Goal: Complete application form: Complete application form

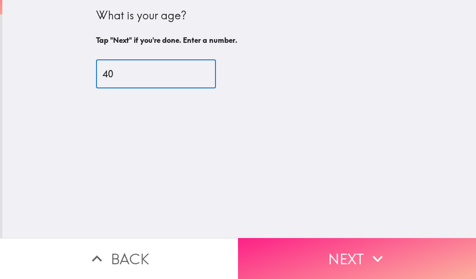
type input "40"
click at [360, 239] on button "Next" at bounding box center [357, 258] width 238 height 41
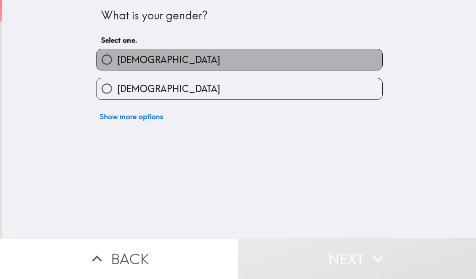
click at [181, 61] on label "[DEMOGRAPHIC_DATA]" at bounding box center [240, 59] width 286 height 21
click at [117, 61] on input "[DEMOGRAPHIC_DATA]" at bounding box center [107, 59] width 21 height 21
radio input "true"
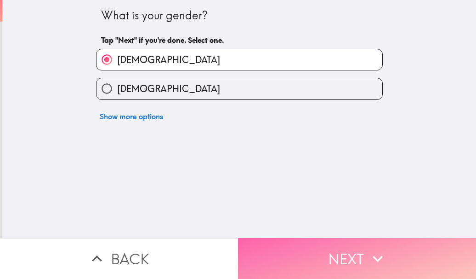
click at [329, 238] on button "Next" at bounding box center [357, 258] width 238 height 41
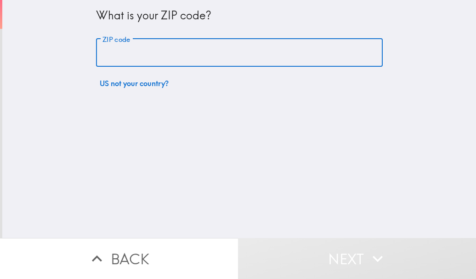
click at [144, 60] on input "ZIP code" at bounding box center [239, 53] width 287 height 29
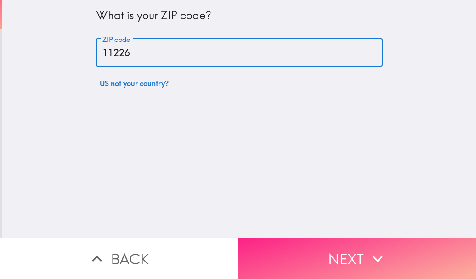
type input "11226"
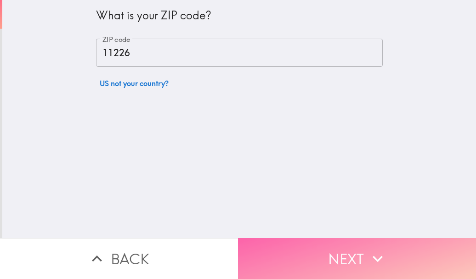
click at [360, 238] on button "Next" at bounding box center [357, 258] width 238 height 41
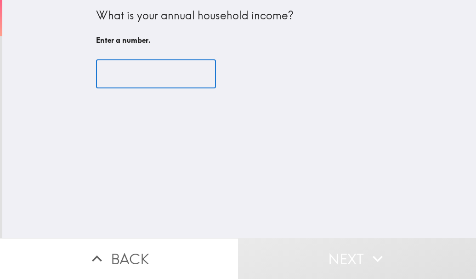
click at [171, 77] on input "number" at bounding box center [156, 74] width 120 height 29
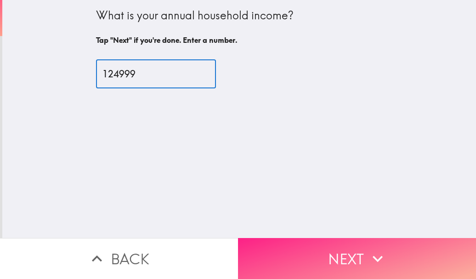
type input "124999"
click at [342, 243] on button "Next" at bounding box center [357, 258] width 238 height 41
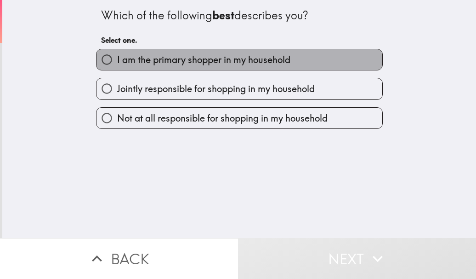
click at [148, 57] on span "I am the primary shopper in my household" at bounding box center [203, 59] width 173 height 13
click at [117, 57] on input "I am the primary shopper in my household" at bounding box center [107, 59] width 21 height 21
radio input "true"
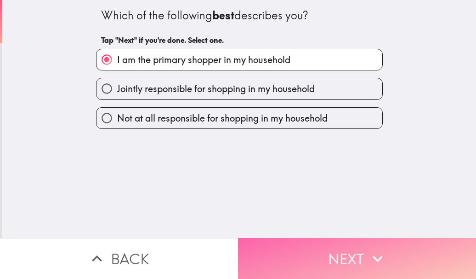
click at [313, 251] on button "Next" at bounding box center [357, 258] width 238 height 41
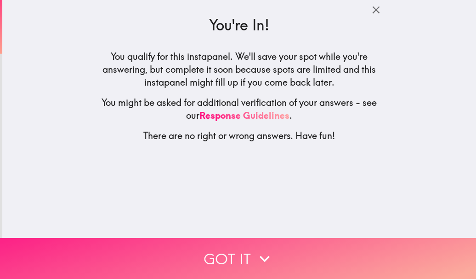
click at [247, 254] on button "Got it" at bounding box center [238, 258] width 476 height 41
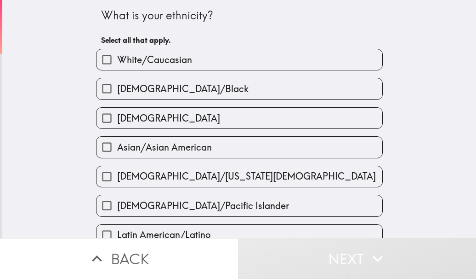
click at [209, 69] on label "White/Caucasian" at bounding box center [240, 59] width 286 height 21
click at [117, 69] on input "White/Caucasian" at bounding box center [107, 59] width 21 height 21
checkbox input "true"
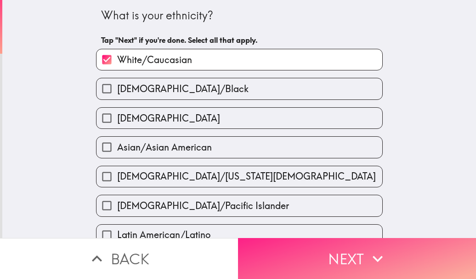
click at [368, 259] on icon "button" at bounding box center [378, 258] width 20 height 20
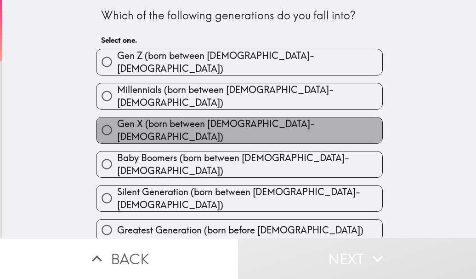
click at [274, 117] on label "Gen X (born between [DEMOGRAPHIC_DATA]-[DEMOGRAPHIC_DATA])" at bounding box center [240, 130] width 286 height 26
click at [117, 120] on input "Gen X (born between [DEMOGRAPHIC_DATA]-[DEMOGRAPHIC_DATA])" at bounding box center [107, 130] width 21 height 21
radio input "true"
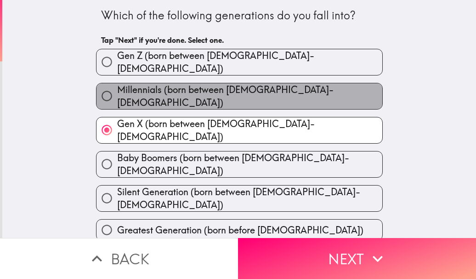
drag, startPoint x: 267, startPoint y: 93, endPoint x: 275, endPoint y: 172, distance: 79.0
click at [267, 93] on span "Millennials (born between [DEMOGRAPHIC_DATA]-[DEMOGRAPHIC_DATA])" at bounding box center [249, 96] width 265 height 26
click at [117, 93] on input "Millennials (born between [DEMOGRAPHIC_DATA]-[DEMOGRAPHIC_DATA])" at bounding box center [107, 96] width 21 height 21
radio input "true"
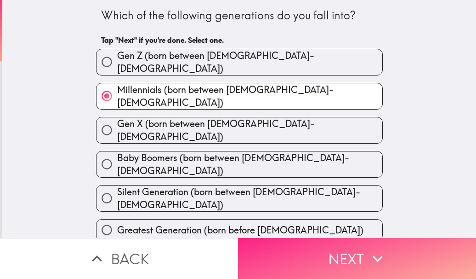
click at [302, 240] on button "Next" at bounding box center [357, 258] width 238 height 41
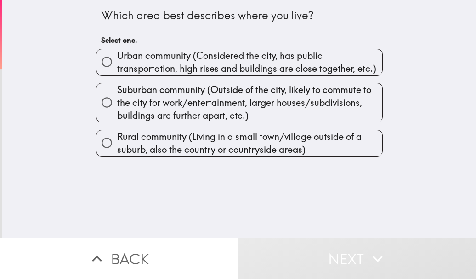
click at [182, 69] on span "Urban community (Considered the city, has public transportation, high rises and…" at bounding box center [249, 62] width 265 height 26
click at [117, 69] on input "Urban community (Considered the city, has public transportation, high rises and…" at bounding box center [107, 61] width 21 height 21
radio input "true"
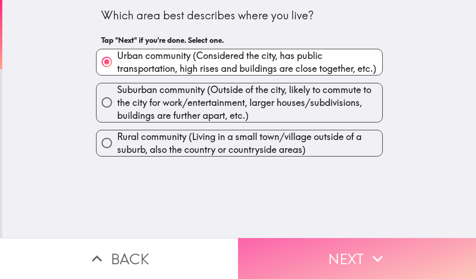
click at [304, 262] on button "Next" at bounding box center [357, 258] width 238 height 41
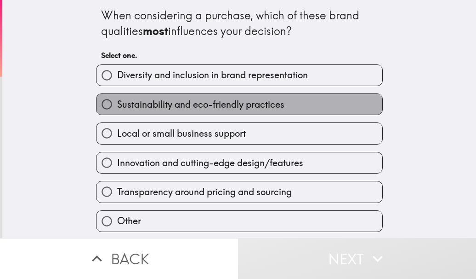
click at [270, 110] on span "Sustainability and eco-friendly practices" at bounding box center [200, 104] width 167 height 13
click at [117, 110] on input "Sustainability and eco-friendly practices" at bounding box center [107, 104] width 21 height 21
radio input "true"
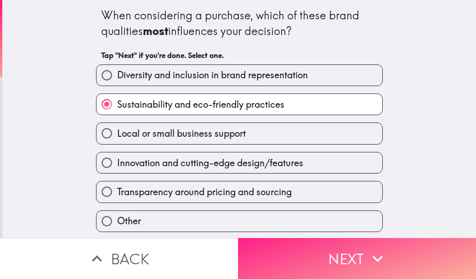
click at [361, 248] on button "Next" at bounding box center [357, 258] width 238 height 41
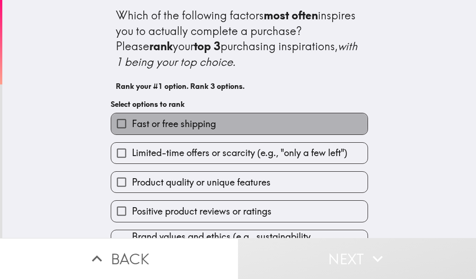
drag, startPoint x: 197, startPoint y: 125, endPoint x: 239, endPoint y: 145, distance: 46.9
click at [197, 125] on span "Fast or free shipping" at bounding box center [174, 123] width 84 height 13
click at [132, 125] on input "Fast or free shipping" at bounding box center [121, 123] width 21 height 21
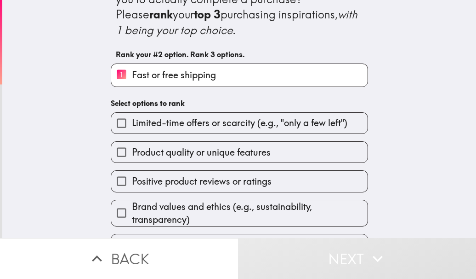
scroll to position [46, 0]
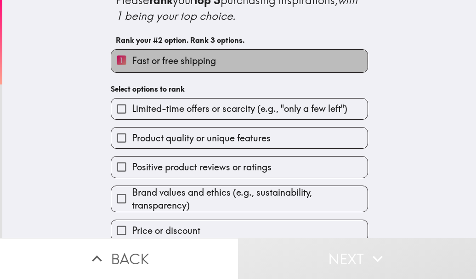
click at [160, 61] on span "Fast or free shipping" at bounding box center [174, 60] width 84 height 13
click at [132, 61] on input "1 Fast or free shipping" at bounding box center [121, 61] width 21 height 23
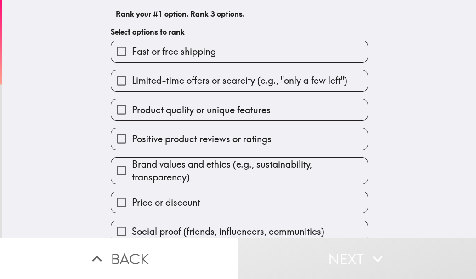
scroll to position [86, 0]
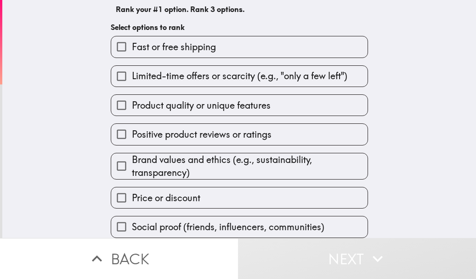
click at [220, 99] on span "Product quality or unique features" at bounding box center [201, 105] width 139 height 13
click at [132, 97] on input "Product quality or unique features" at bounding box center [121, 105] width 21 height 21
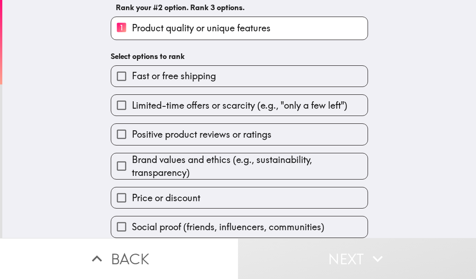
scroll to position [87, 0]
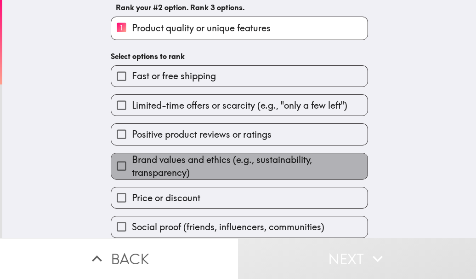
click at [200, 157] on span "Brand values and ethics (e.g., sustainability, transparency)" at bounding box center [250, 166] width 236 height 26
click at [132, 157] on input "Brand values and ethics (e.g., sustainability, transparency)" at bounding box center [121, 165] width 21 height 21
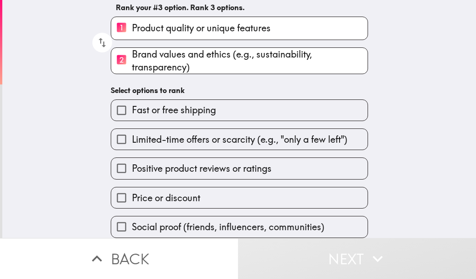
click at [218, 162] on span "Positive product reviews or ratings" at bounding box center [202, 168] width 140 height 13
click at [132, 162] on input "Positive product reviews or ratings" at bounding box center [121, 168] width 21 height 21
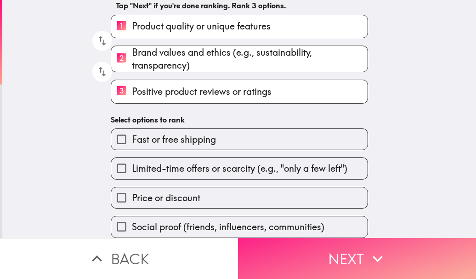
click at [361, 263] on button "Next" at bounding box center [357, 258] width 238 height 41
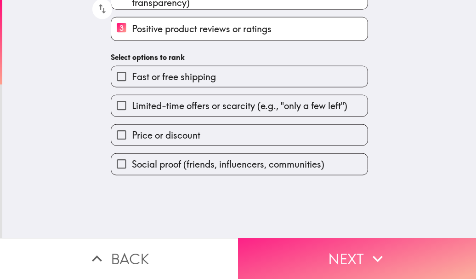
scroll to position [0, 0]
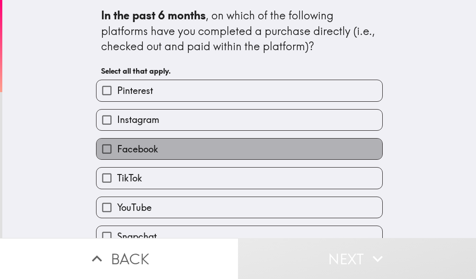
click at [168, 154] on label "Facebook" at bounding box center [240, 148] width 286 height 21
click at [117, 154] on input "Facebook" at bounding box center [107, 148] width 21 height 21
checkbox input "true"
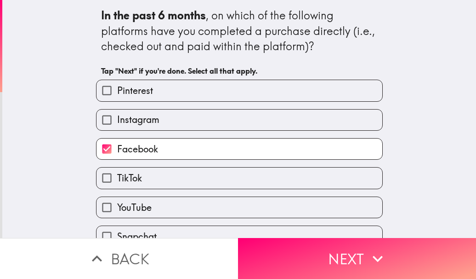
drag, startPoint x: 153, startPoint y: 118, endPoint x: 156, endPoint y: 151, distance: 32.8
click at [154, 119] on label "Instagram" at bounding box center [240, 119] width 286 height 21
click at [117, 119] on input "Instagram" at bounding box center [107, 119] width 21 height 21
checkbox input "true"
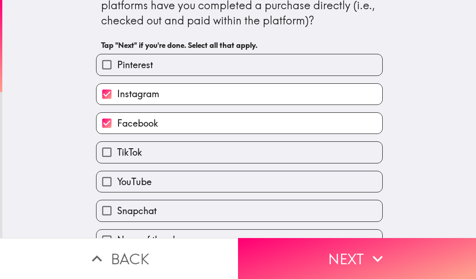
scroll to position [48, 0]
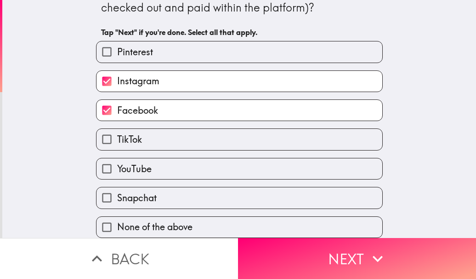
click at [154, 165] on label "YouTube" at bounding box center [240, 168] width 286 height 21
click at [117, 165] on input "YouTube" at bounding box center [107, 168] width 21 height 21
checkbox input "true"
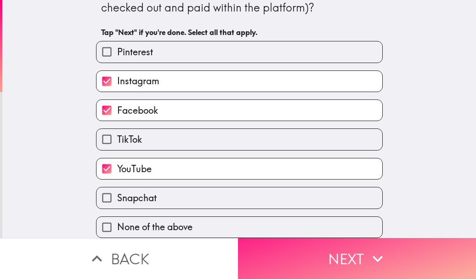
click at [329, 249] on button "Next" at bounding box center [357, 258] width 238 height 41
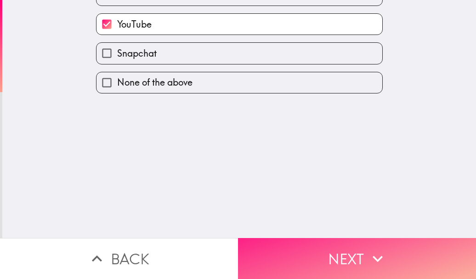
scroll to position [0, 0]
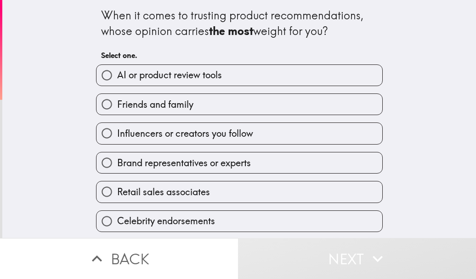
drag, startPoint x: 81, startPoint y: 17, endPoint x: 199, endPoint y: 29, distance: 118.3
click at [210, 31] on div "When it comes to trusting product recommendations, whose opinion carries the mo…" at bounding box center [239, 119] width 474 height 238
drag, startPoint x: 87, startPoint y: 13, endPoint x: 302, endPoint y: 21, distance: 214.8
click at [279, 16] on div "When it comes to trusting product recommendations, whose opinion carries the mo…" at bounding box center [239, 116] width 294 height 232
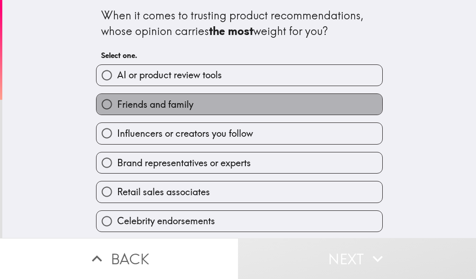
drag, startPoint x: 182, startPoint y: 103, endPoint x: 193, endPoint y: 109, distance: 12.7
click at [183, 103] on span "Friends and family" at bounding box center [155, 104] width 76 height 13
click at [117, 103] on input "Friends and family" at bounding box center [107, 104] width 21 height 21
radio input "true"
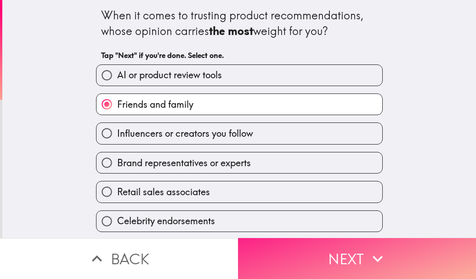
click at [303, 246] on button "Next" at bounding box center [357, 258] width 238 height 41
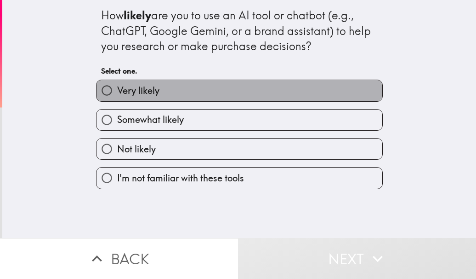
click at [173, 91] on label "Very likely" at bounding box center [240, 90] width 286 height 21
click at [117, 91] on input "Very likely" at bounding box center [107, 90] width 21 height 21
radio input "true"
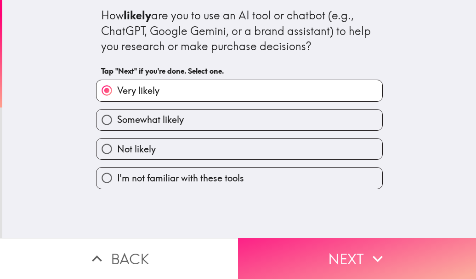
click at [311, 244] on button "Next" at bounding box center [357, 258] width 238 height 41
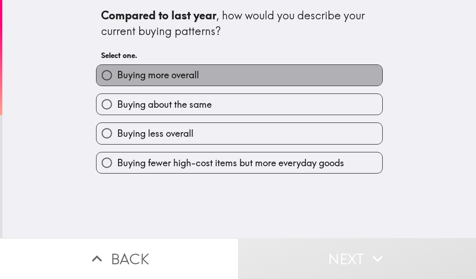
click at [234, 75] on label "Buying more overall" at bounding box center [240, 75] width 286 height 21
click at [117, 75] on input "Buying more overall" at bounding box center [107, 75] width 21 height 21
radio input "true"
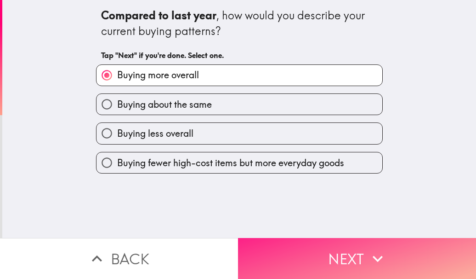
click at [323, 257] on button "Next" at bounding box center [357, 258] width 238 height 41
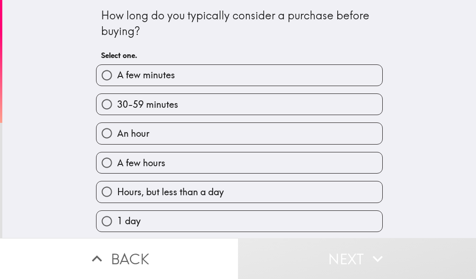
scroll to position [138, 0]
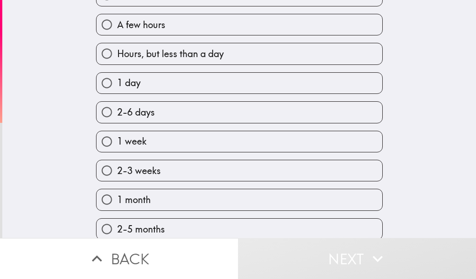
click at [160, 110] on label "2-6 days" at bounding box center [240, 112] width 286 height 21
click at [117, 110] on input "2-6 days" at bounding box center [107, 112] width 21 height 21
radio input "true"
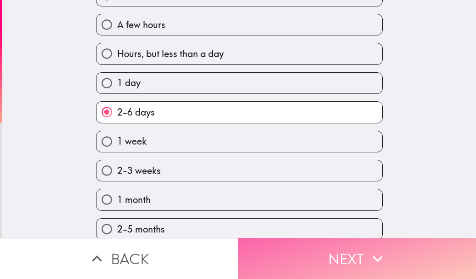
click at [297, 258] on button "Next" at bounding box center [357, 258] width 238 height 41
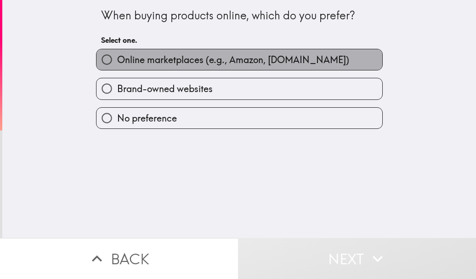
drag, startPoint x: 188, startPoint y: 63, endPoint x: 249, endPoint y: 152, distance: 108.4
click at [191, 64] on span "Online marketplaces (e.g., Amazon, [DOMAIN_NAME])" at bounding box center [233, 59] width 232 height 13
click at [117, 64] on input "Online marketplaces (e.g., Amazon, [DOMAIN_NAME])" at bounding box center [107, 59] width 21 height 21
radio input "true"
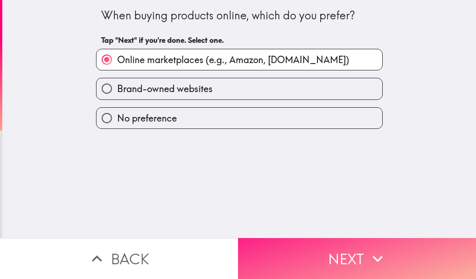
click at [309, 246] on button "Next" at bounding box center [357, 258] width 238 height 41
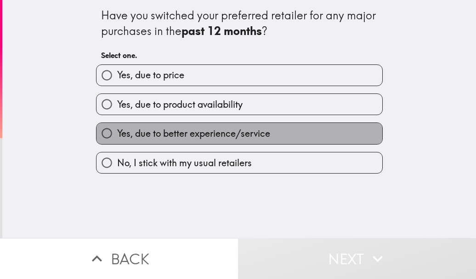
click at [237, 135] on span "Yes, due to better experience/service" at bounding box center [193, 133] width 153 height 13
click at [117, 135] on input "Yes, due to better experience/service" at bounding box center [107, 133] width 21 height 21
radio input "true"
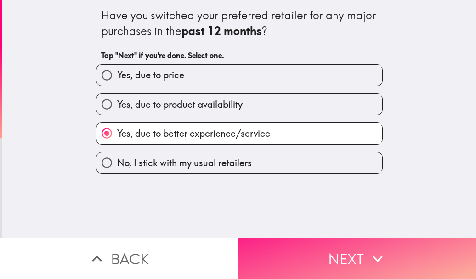
click at [299, 246] on button "Next" at bounding box center [357, 258] width 238 height 41
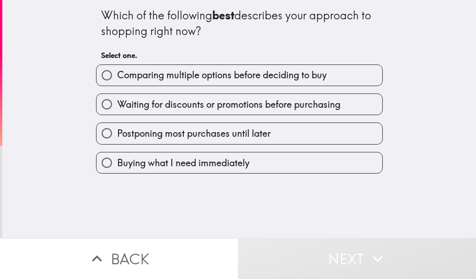
click at [309, 80] on span "Comparing multiple options before deciding to buy" at bounding box center [222, 75] width 210 height 13
click at [117, 80] on input "Comparing multiple options before deciding to buy" at bounding box center [107, 75] width 21 height 21
radio input "true"
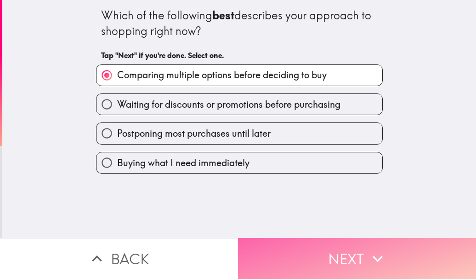
click at [306, 238] on button "Next" at bounding box center [357, 258] width 238 height 41
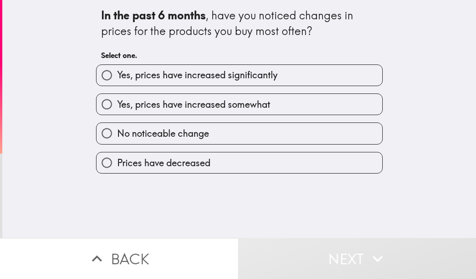
click at [201, 73] on span "Yes, prices have increased significantly" at bounding box center [197, 75] width 160 height 13
click at [117, 73] on input "Yes, prices have increased significantly" at bounding box center [107, 75] width 21 height 21
radio input "true"
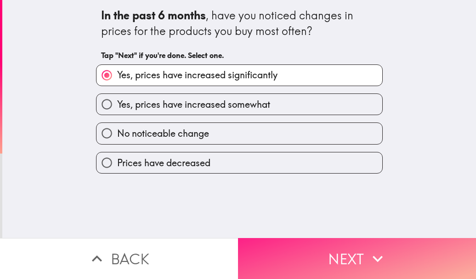
click at [301, 252] on button "Next" at bounding box center [357, 258] width 238 height 41
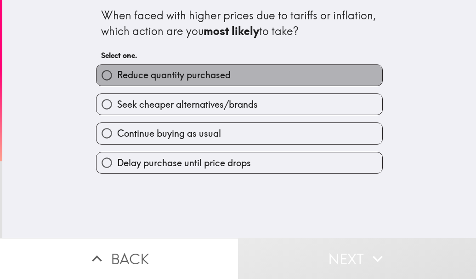
click at [213, 80] on span "Reduce quantity purchased" at bounding box center [174, 75] width 114 height 13
click at [117, 80] on input "Reduce quantity purchased" at bounding box center [107, 75] width 21 height 21
radio input "true"
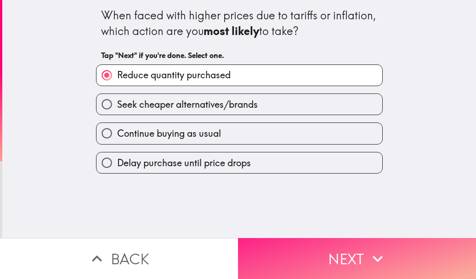
click at [289, 245] on button "Next" at bounding box center [357, 258] width 238 height 41
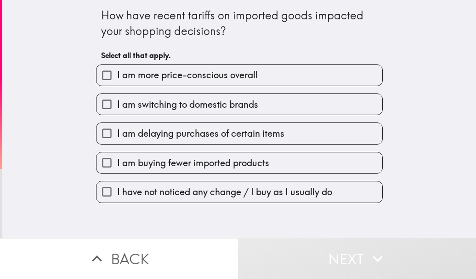
click at [264, 81] on label "I am more price-conscious overall" at bounding box center [240, 75] width 286 height 21
click at [117, 81] on input "I am more price-conscious overall" at bounding box center [107, 75] width 21 height 21
checkbox input "true"
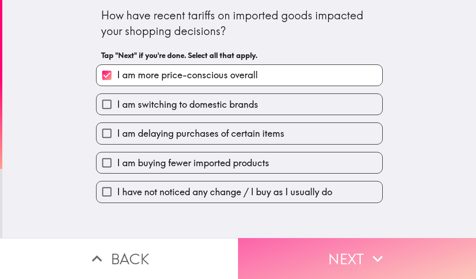
click at [323, 244] on button "Next" at bounding box center [357, 258] width 238 height 41
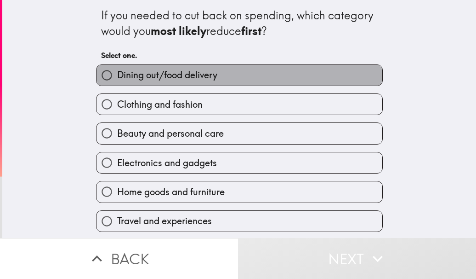
click at [189, 76] on span "Dining out/food delivery" at bounding box center [167, 75] width 100 height 13
click at [117, 76] on input "Dining out/food delivery" at bounding box center [107, 75] width 21 height 21
radio input "true"
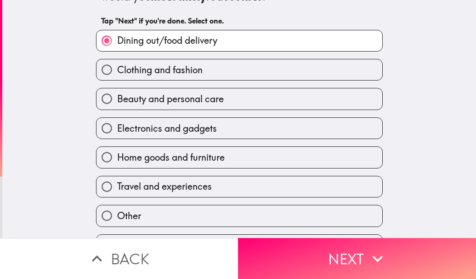
scroll to position [62, 0]
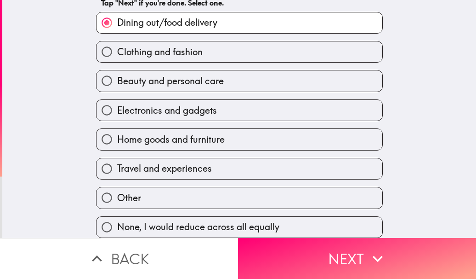
click at [135, 162] on span "Travel and experiences" at bounding box center [164, 168] width 95 height 13
click at [117, 162] on input "Travel and experiences" at bounding box center [107, 168] width 21 height 21
radio input "true"
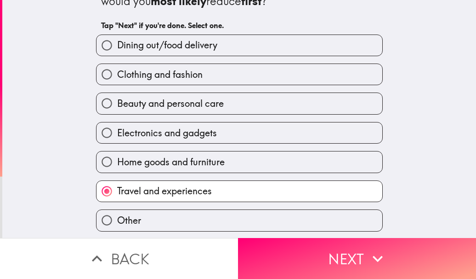
scroll to position [16, 0]
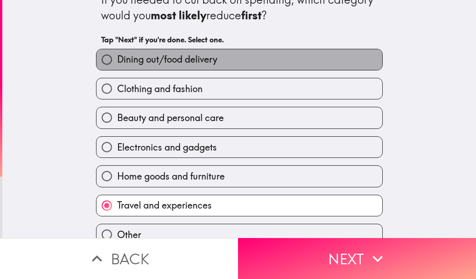
click at [212, 65] on span "Dining out/food delivery" at bounding box center [167, 59] width 100 height 13
click at [117, 65] on input "Dining out/food delivery" at bounding box center [107, 59] width 21 height 21
radio input "true"
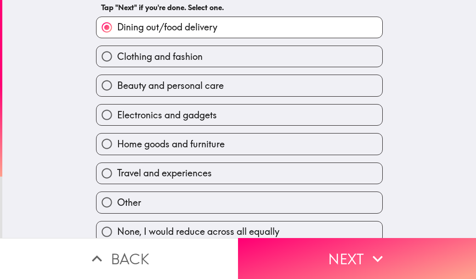
scroll to position [62, 0]
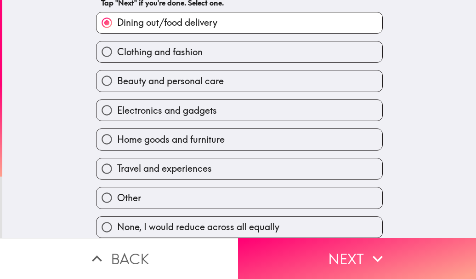
click at [178, 162] on span "Travel and experiences" at bounding box center [164, 168] width 95 height 13
click at [117, 162] on input "Travel and experiences" at bounding box center [107, 168] width 21 height 21
radio input "true"
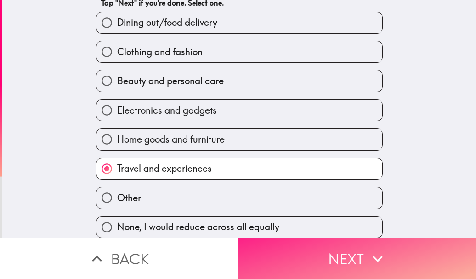
click at [337, 240] on button "Next" at bounding box center [357, 258] width 238 height 41
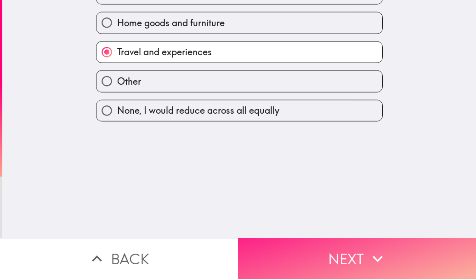
scroll to position [0, 0]
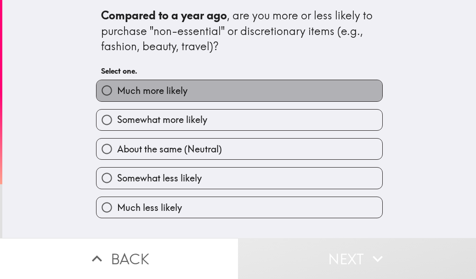
drag, startPoint x: 178, startPoint y: 87, endPoint x: 320, endPoint y: 214, distance: 189.5
click at [179, 87] on span "Much more likely" at bounding box center [152, 90] width 70 height 13
click at [117, 87] on input "Much more likely" at bounding box center [107, 90] width 21 height 21
radio input "true"
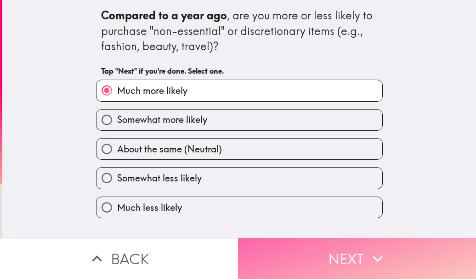
click at [324, 248] on button "Next" at bounding box center [357, 258] width 238 height 41
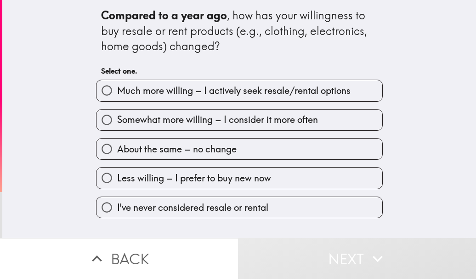
click at [234, 95] on span "Much more willing – I actively seek resale/rental options" at bounding box center [234, 90] width 234 height 13
click at [117, 95] on input "Much more willing – I actively seek resale/rental options" at bounding box center [107, 90] width 21 height 21
radio input "true"
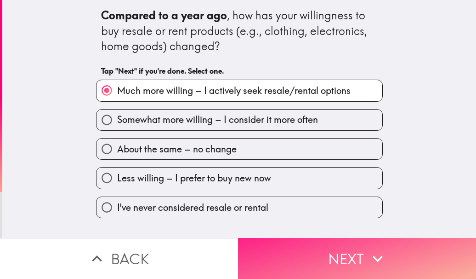
click at [314, 253] on button "Next" at bounding box center [357, 258] width 238 height 41
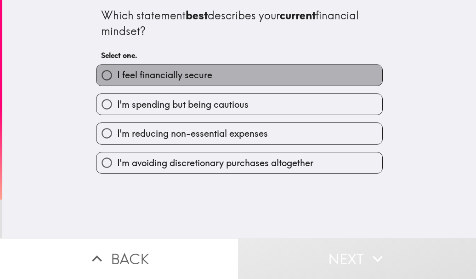
click at [228, 83] on label "I feel financially secure" at bounding box center [240, 75] width 286 height 21
click at [117, 83] on input "I feel financially secure" at bounding box center [107, 75] width 21 height 21
radio input "true"
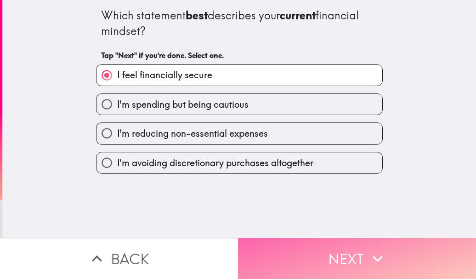
click at [339, 262] on button "Next" at bounding box center [357, 258] width 238 height 41
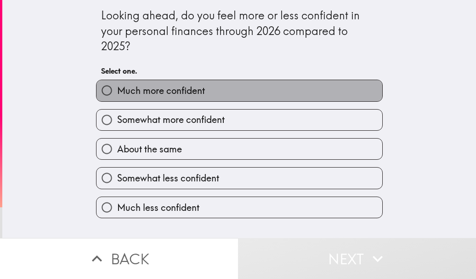
drag, startPoint x: 240, startPoint y: 93, endPoint x: 275, endPoint y: 225, distance: 136.0
click at [240, 93] on label "Much more confident" at bounding box center [240, 90] width 286 height 21
click at [117, 93] on input "Much more confident" at bounding box center [107, 90] width 21 height 21
radio input "true"
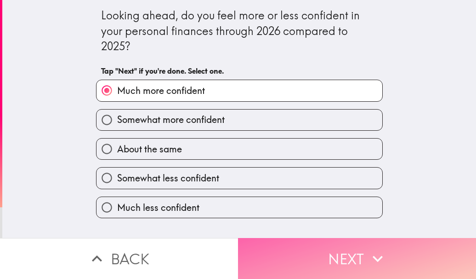
click at [305, 257] on button "Next" at bounding box center [357, 258] width 238 height 41
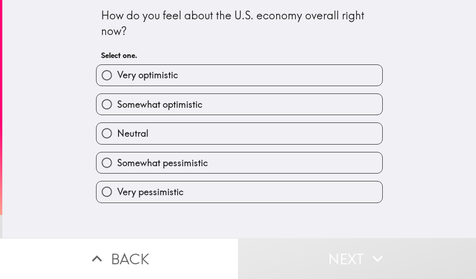
click at [254, 74] on label "Very optimistic" at bounding box center [240, 75] width 286 height 21
click at [117, 74] on input "Very optimistic" at bounding box center [107, 75] width 21 height 21
radio input "true"
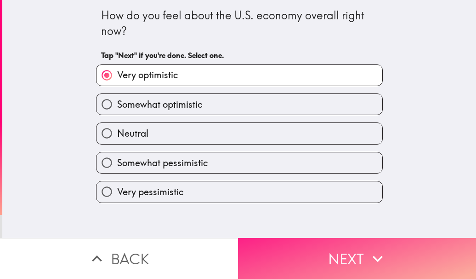
click at [357, 251] on button "Next" at bounding box center [357, 258] width 238 height 41
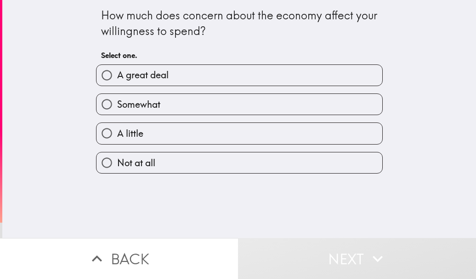
click at [177, 74] on label "A great deal" at bounding box center [240, 75] width 286 height 21
click at [117, 74] on input "A great deal" at bounding box center [107, 75] width 21 height 21
radio input "true"
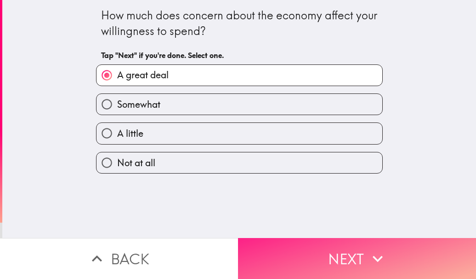
click at [323, 240] on button "Next" at bounding box center [357, 258] width 238 height 41
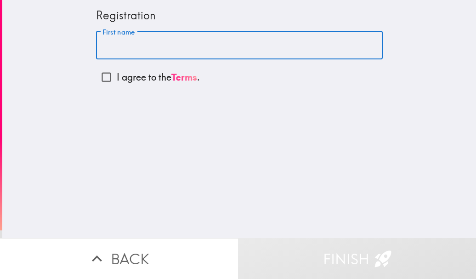
click at [106, 43] on input "First name" at bounding box center [239, 45] width 287 height 29
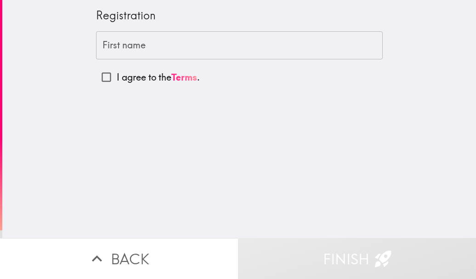
drag, startPoint x: 320, startPoint y: 104, endPoint x: 300, endPoint y: 63, distance: 46.3
click at [319, 102] on div "Registration First name First name I agree to the Terms ." at bounding box center [239, 119] width 474 height 238
click at [300, 57] on input "First name" at bounding box center [239, 45] width 287 height 29
drag, startPoint x: 263, startPoint y: 118, endPoint x: 265, endPoint y: 107, distance: 11.3
click at [264, 116] on div "Registration First name [PERSON_NAME] First name I agree to the Terms ." at bounding box center [239, 119] width 474 height 238
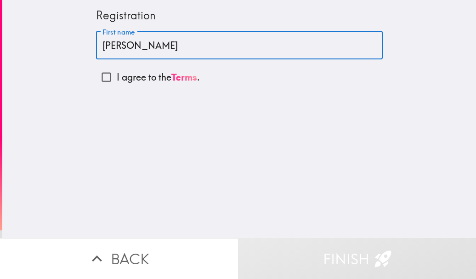
click at [268, 51] on input "[PERSON_NAME]" at bounding box center [239, 45] width 287 height 29
type input "[PERSON_NAME]"
click at [98, 73] on input "I agree to the Terms ." at bounding box center [106, 77] width 21 height 21
checkbox input "true"
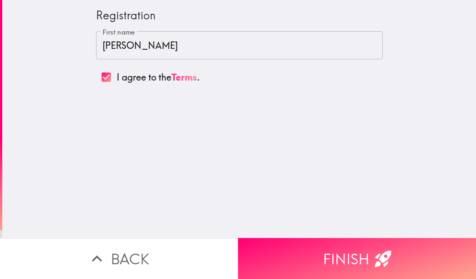
drag, startPoint x: 268, startPoint y: 160, endPoint x: 260, endPoint y: 153, distance: 10.4
click at [265, 158] on div "Registration First name [PERSON_NAME] First name I agree to the Terms ." at bounding box center [239, 119] width 474 height 238
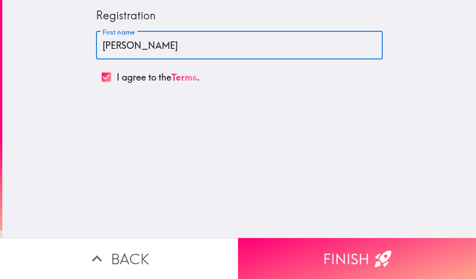
click at [113, 46] on input "[PERSON_NAME]" at bounding box center [239, 45] width 287 height 29
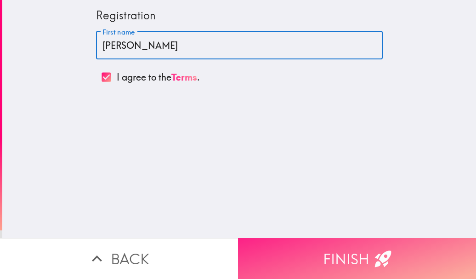
type input "[PERSON_NAME]"
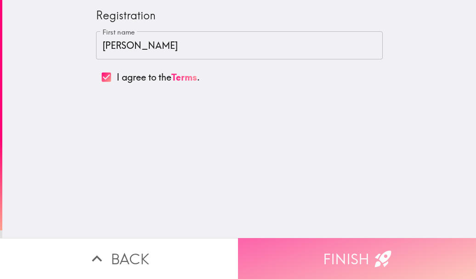
click at [312, 239] on button "Finish" at bounding box center [357, 258] width 238 height 41
